Goal: Information Seeking & Learning: Learn about a topic

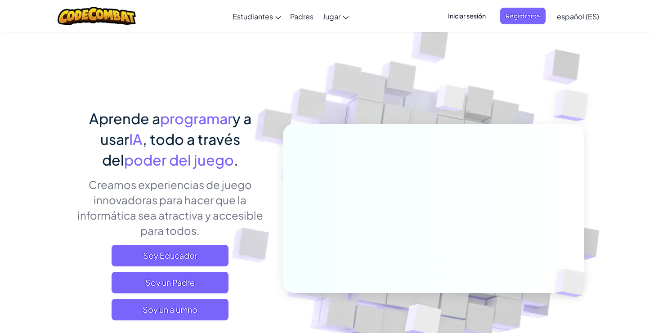
scroll to position [94, 0]
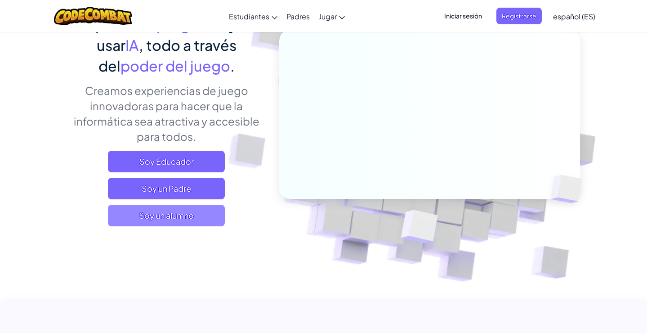
click at [165, 218] on span "Soy un alumno" at bounding box center [166, 216] width 117 height 22
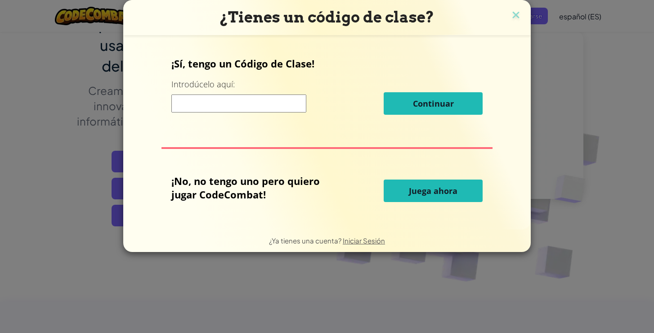
click at [443, 191] on span "Juega ahora" at bounding box center [433, 190] width 49 height 11
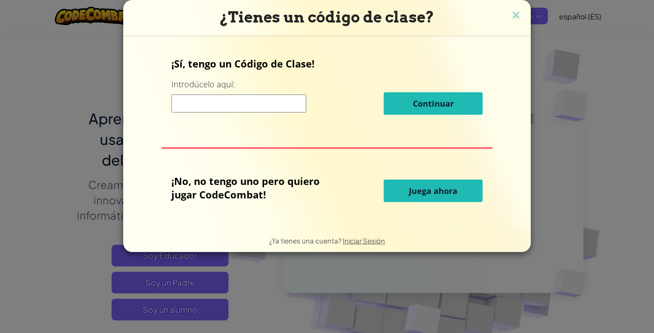
select select "es-ES"
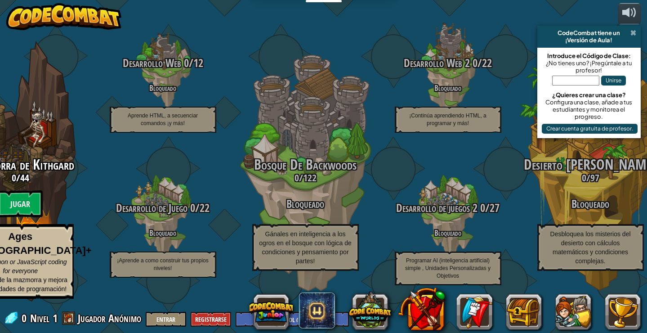
click at [633, 35] on span at bounding box center [633, 32] width 6 height 7
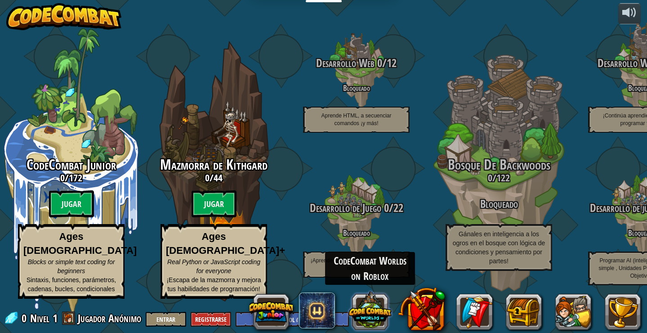
click at [370, 307] on button at bounding box center [369, 309] width 43 height 43
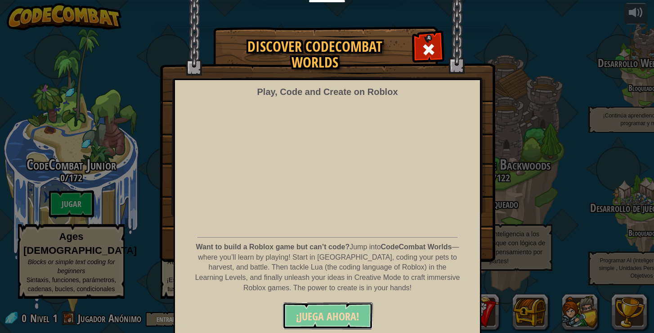
click at [333, 312] on span "¡JUEGA AHORA!" at bounding box center [327, 316] width 63 height 14
